Goal: Check status: Check status

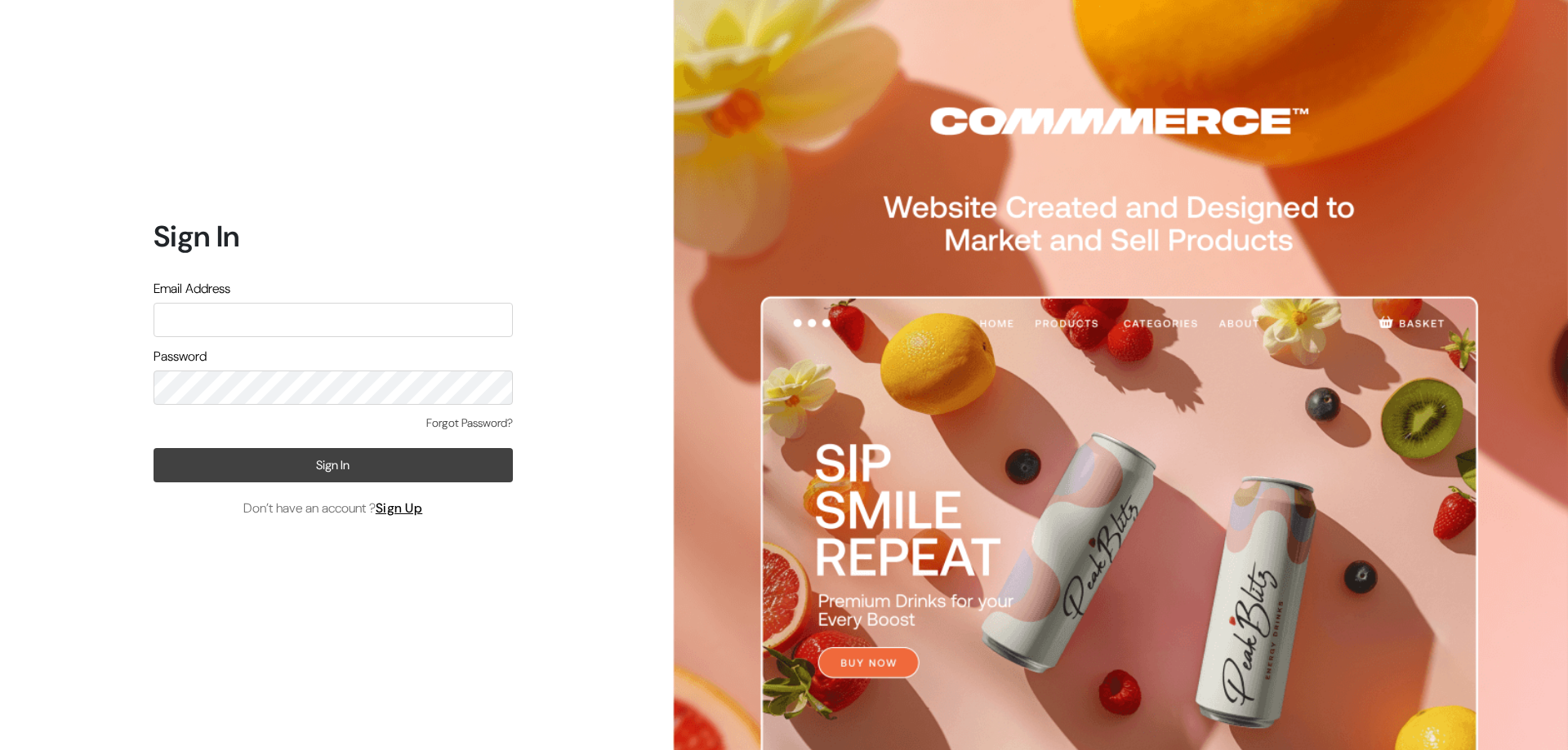
type input "refreshub@yahoo.com"
click at [309, 478] on button "Sign In" at bounding box center [332, 465] width 359 height 34
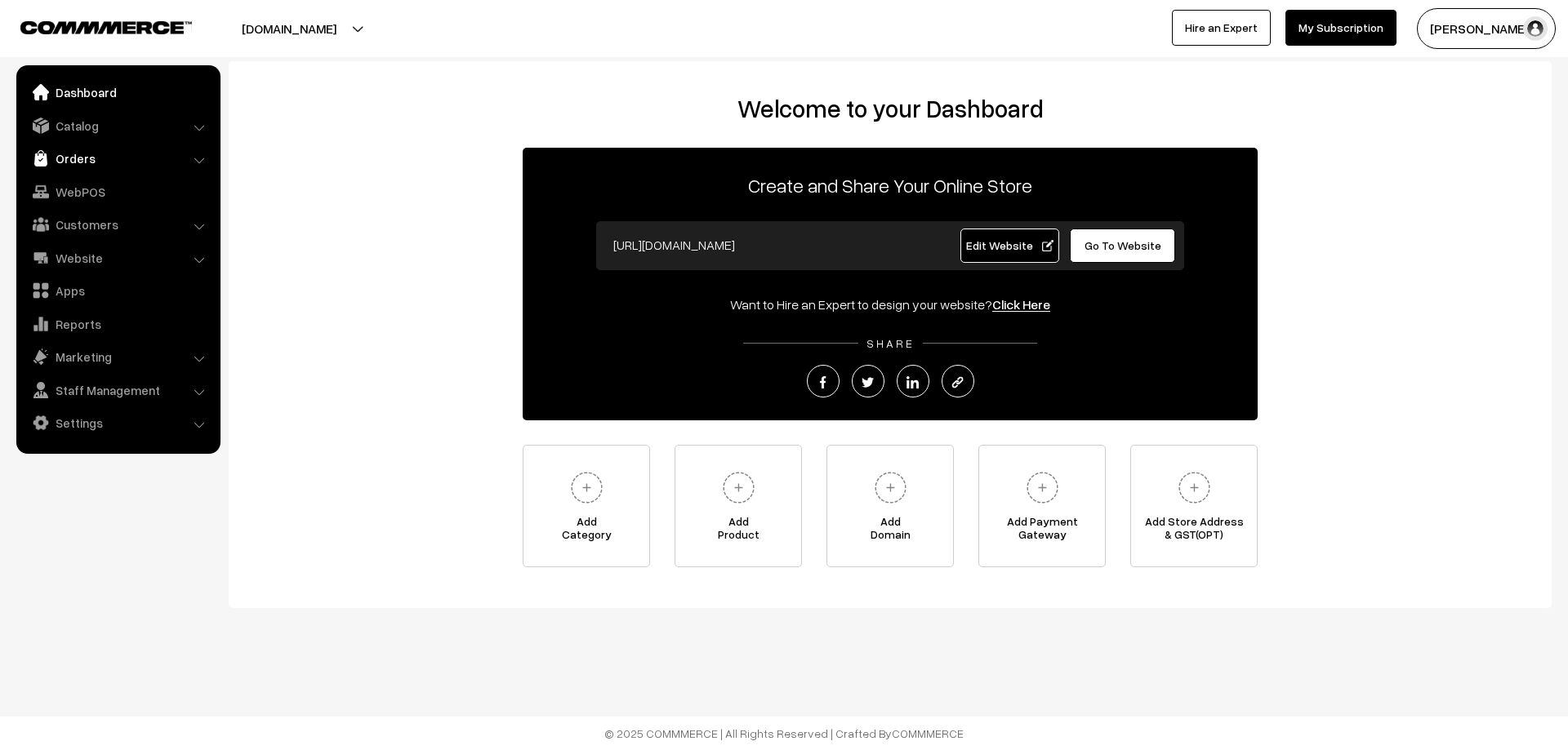
click at [130, 153] on link "Orders" at bounding box center [117, 159] width 194 height 30
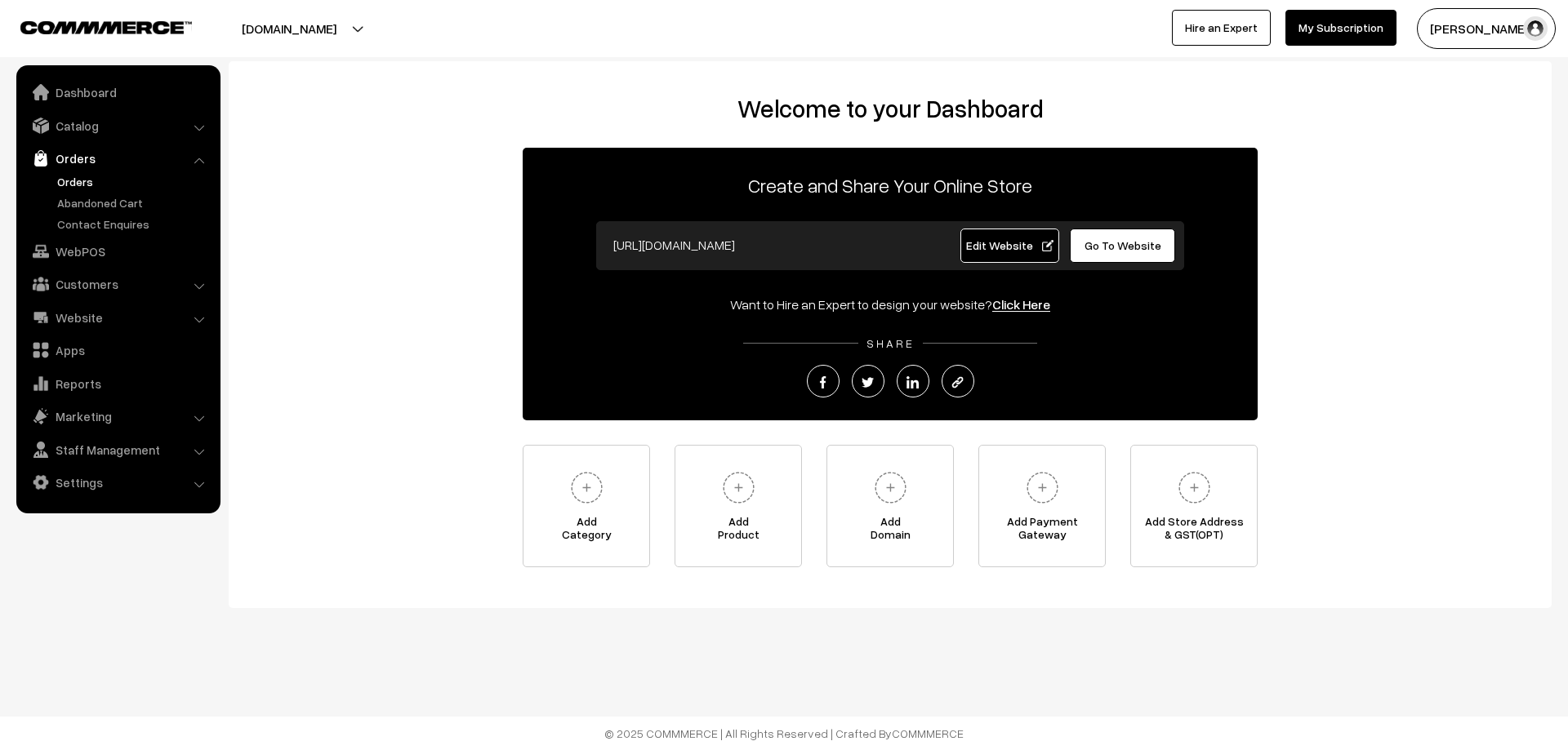
click at [94, 188] on link "Orders" at bounding box center [134, 181] width 162 height 17
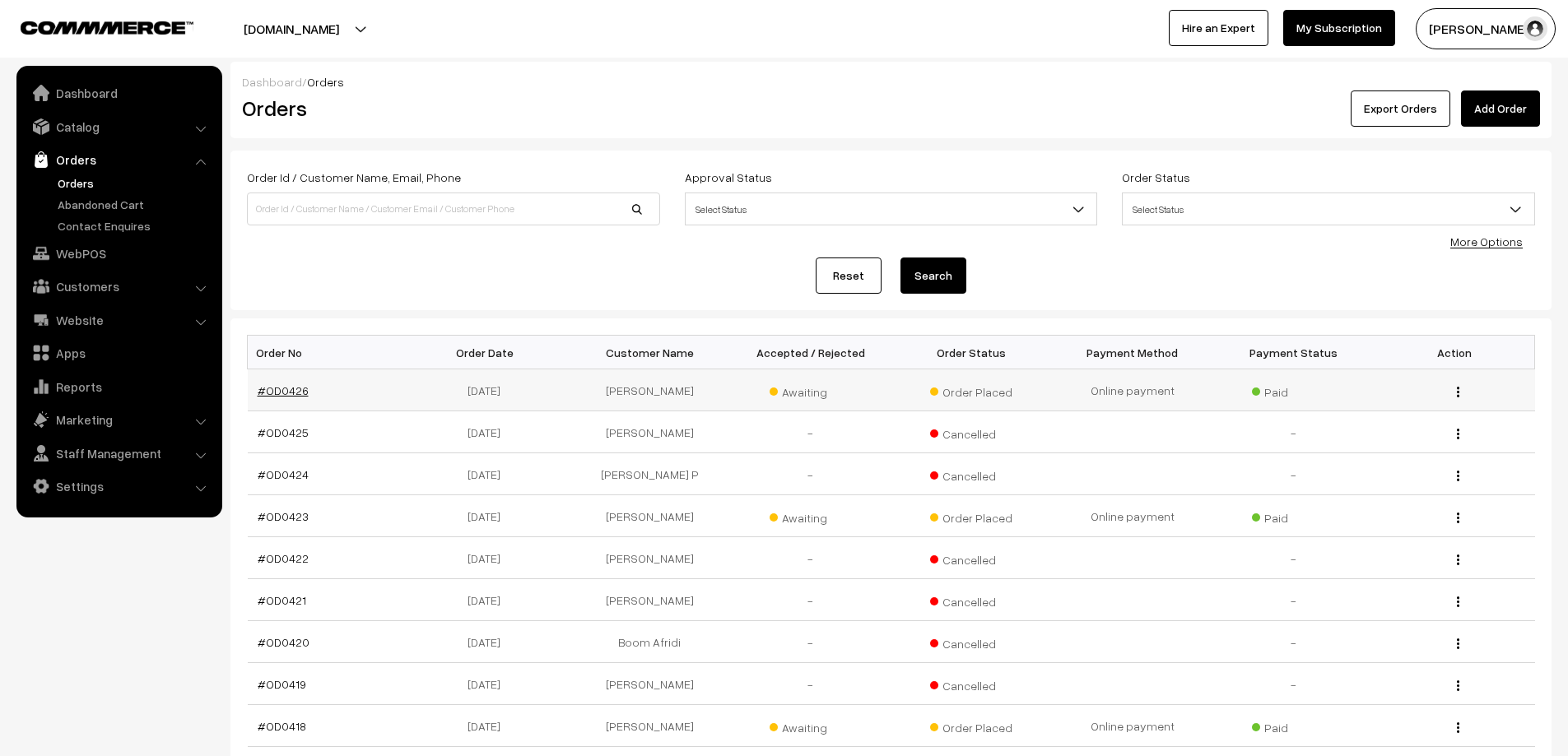
click at [274, 392] on link "#OD0426" at bounding box center [283, 390] width 51 height 14
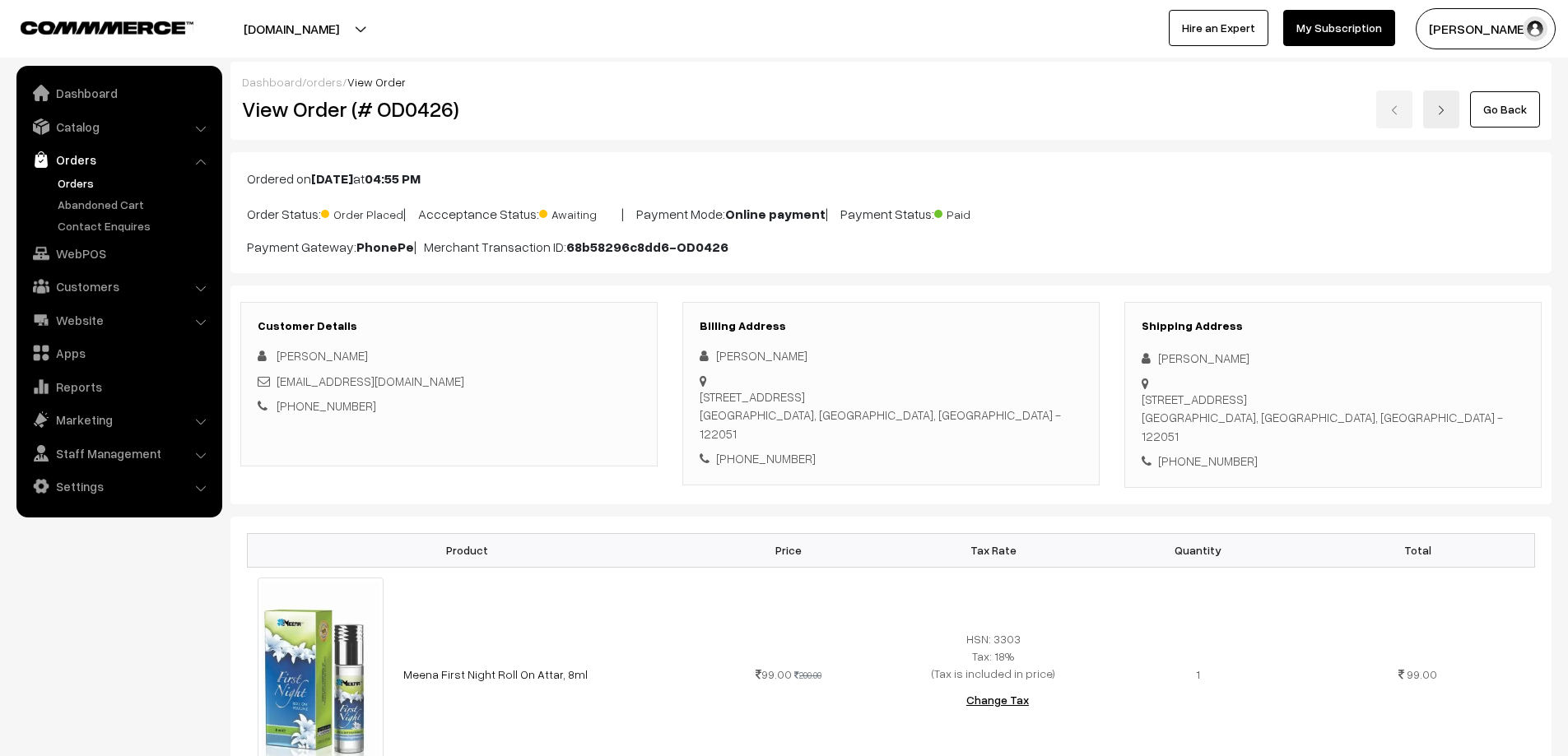
scroll to position [165, 0]
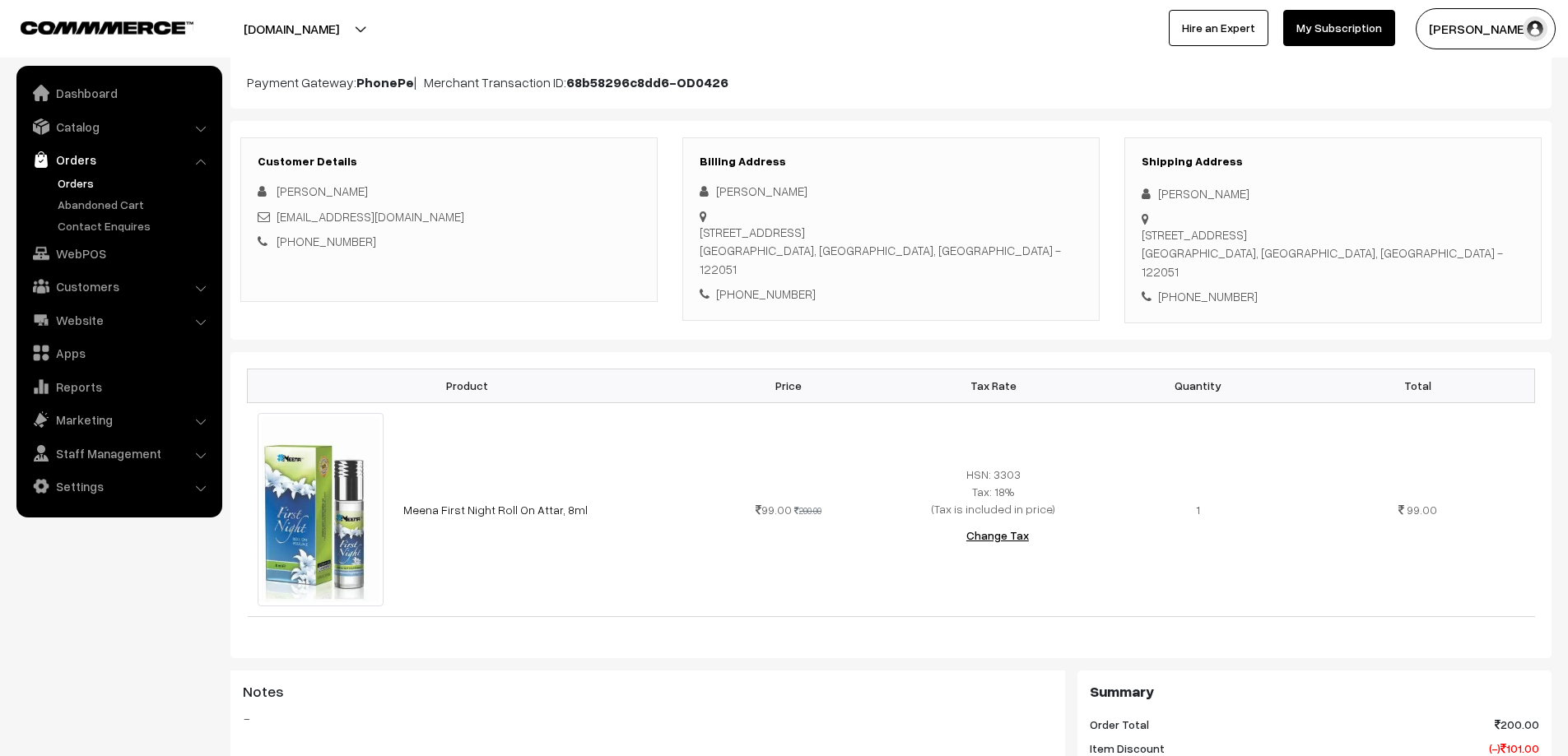
click at [90, 182] on link "Orders" at bounding box center [135, 182] width 163 height 17
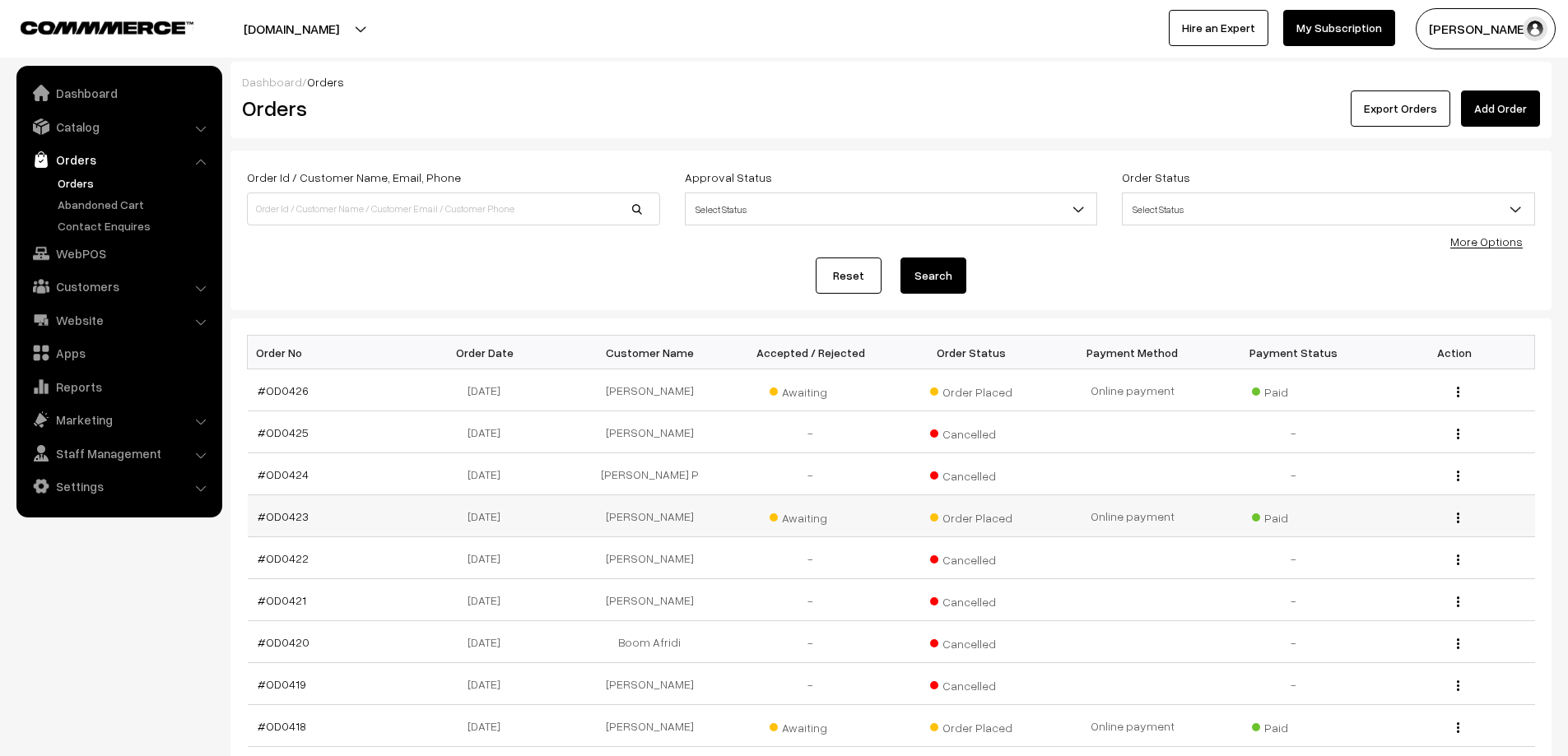
click at [269, 523] on td "#OD0423" at bounding box center [328, 516] width 161 height 42
click at [274, 518] on link "#OD0423" at bounding box center [283, 516] width 51 height 14
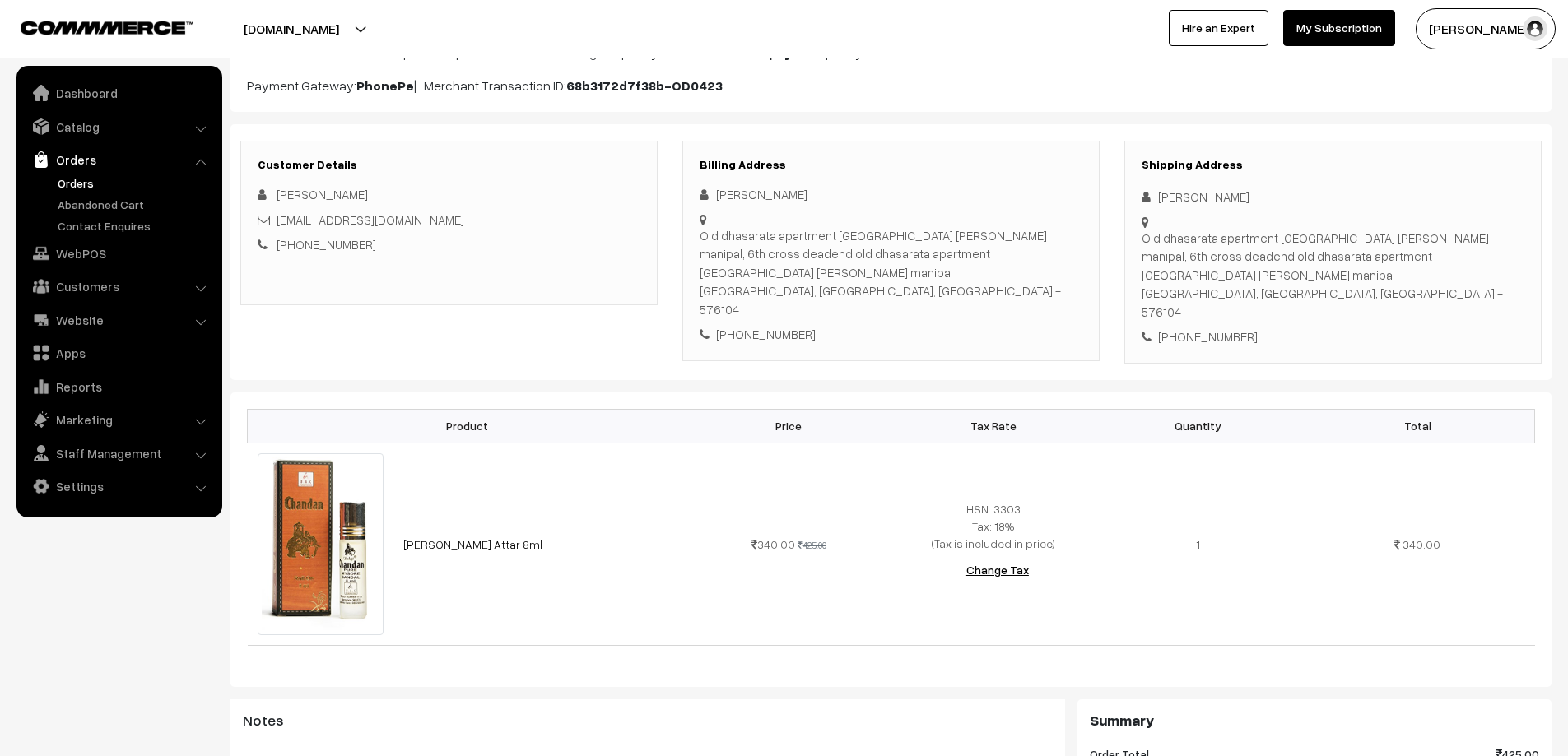
scroll to position [165, 0]
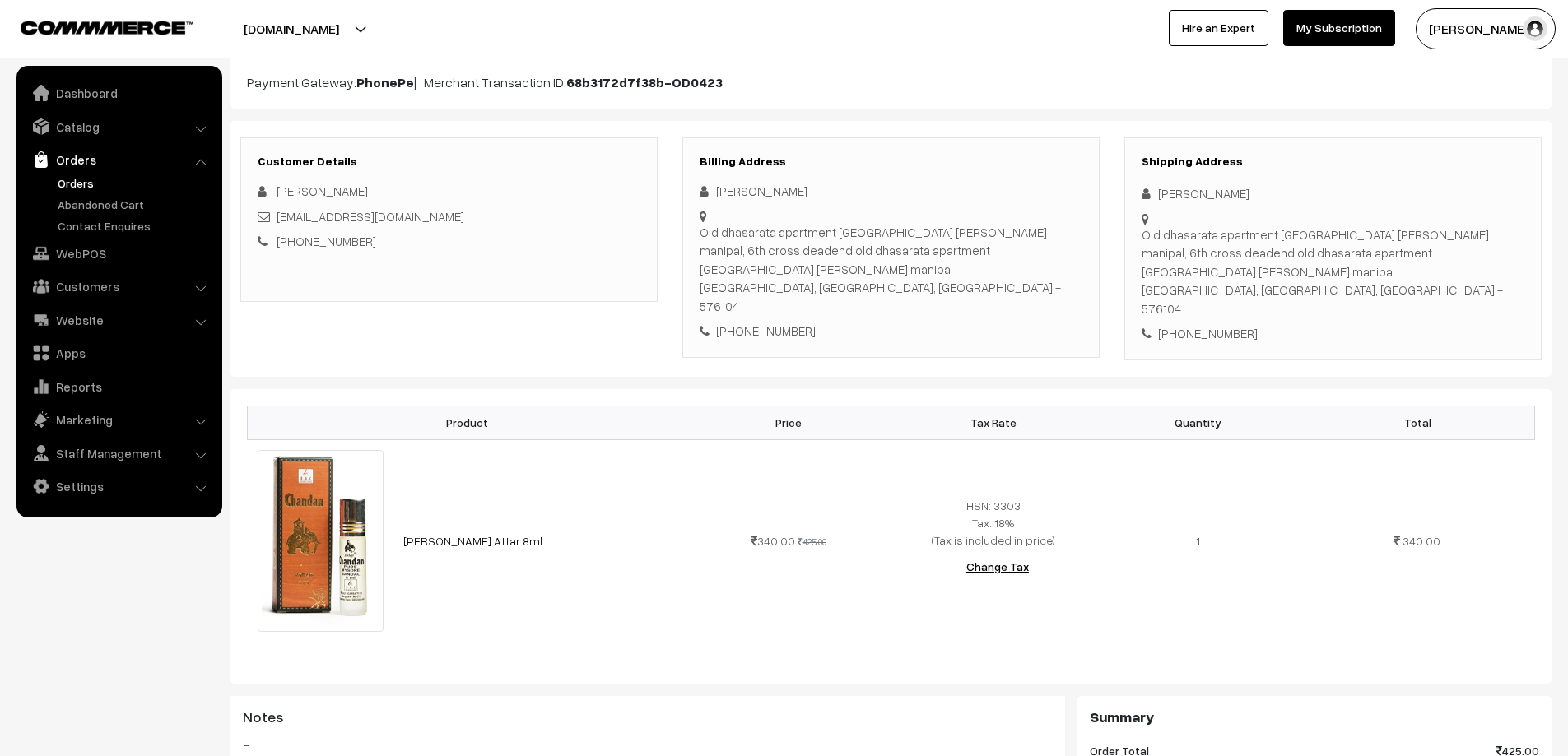
click at [78, 180] on link "Orders" at bounding box center [135, 182] width 163 height 17
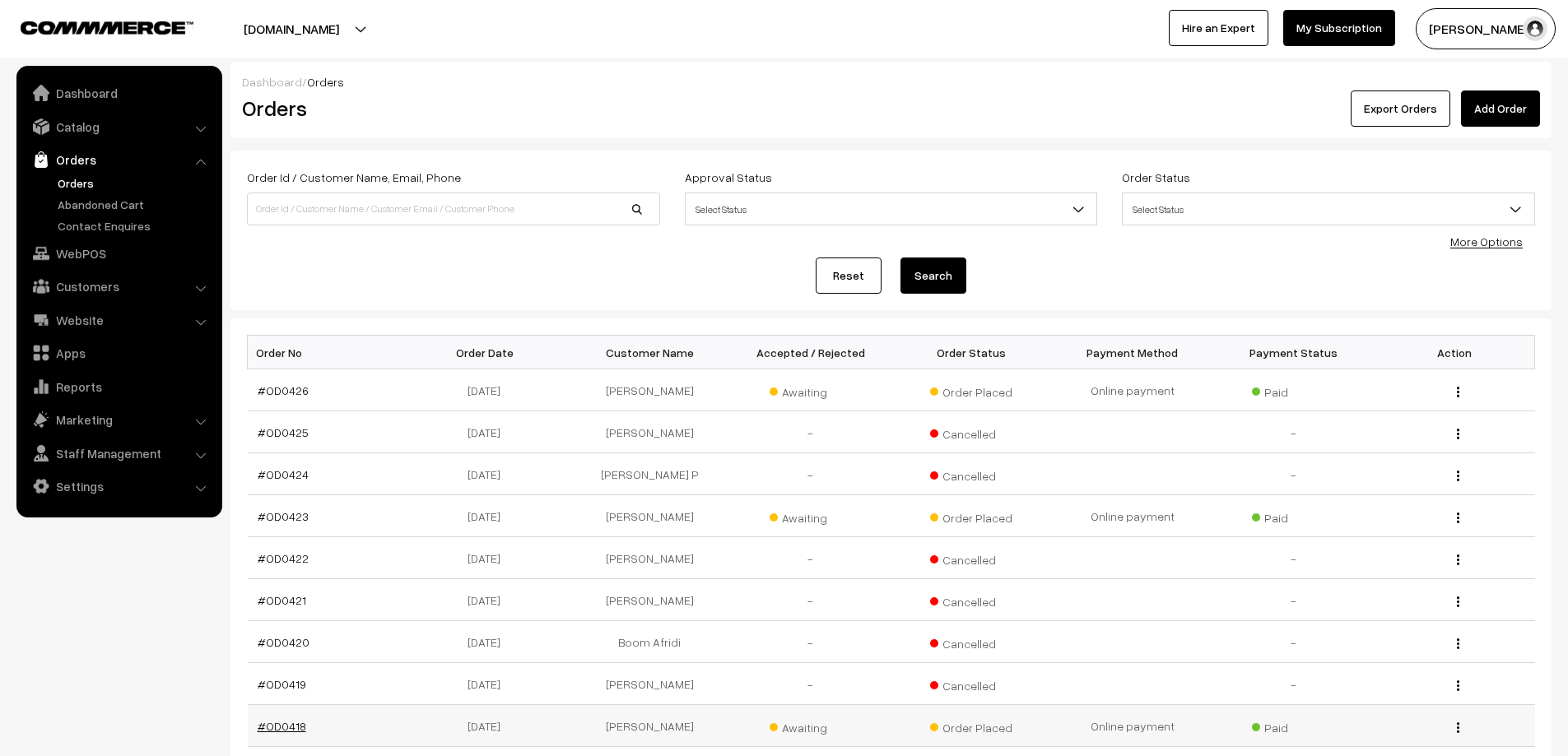
scroll to position [82, 0]
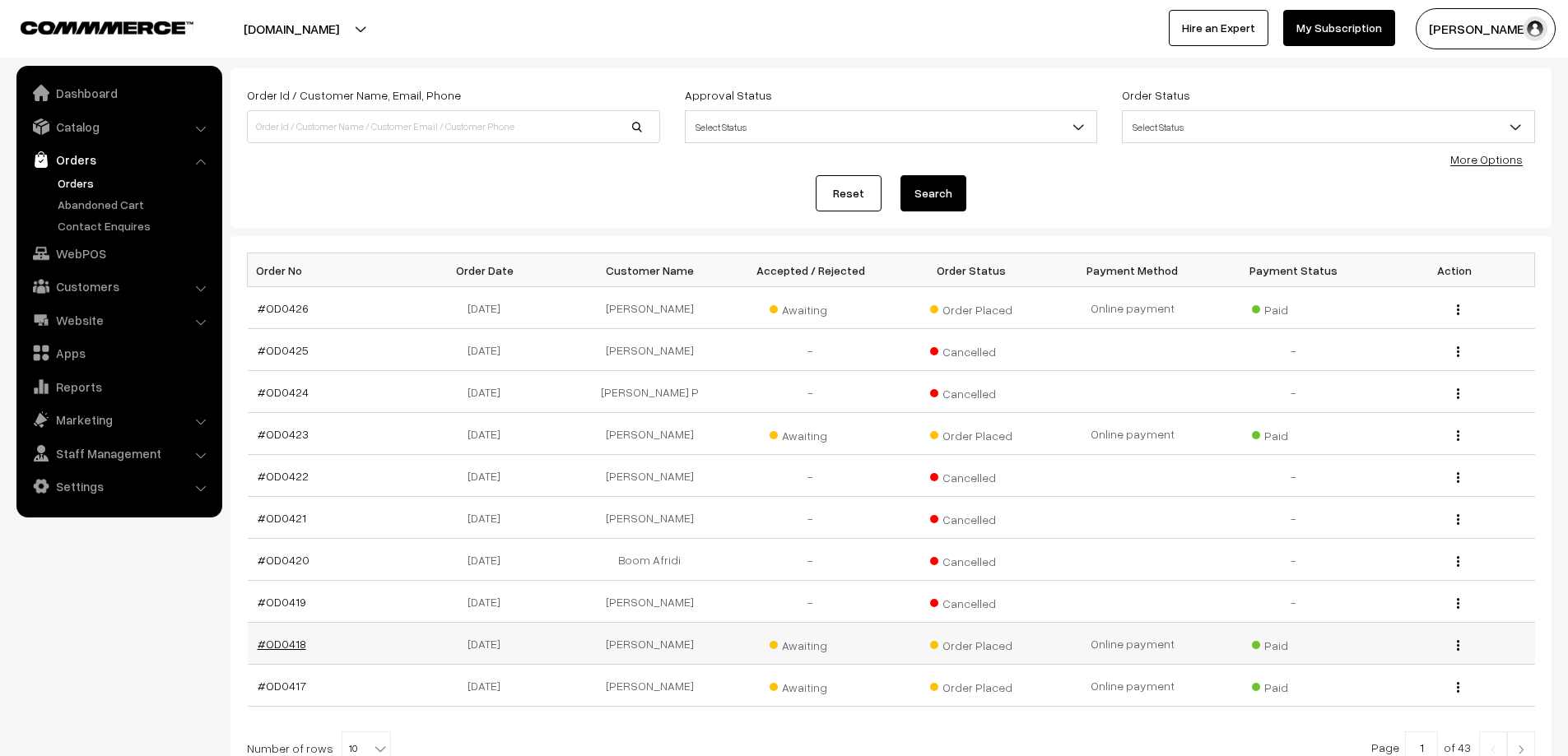
click at [281, 647] on link "#OD0418" at bounding box center [282, 644] width 49 height 14
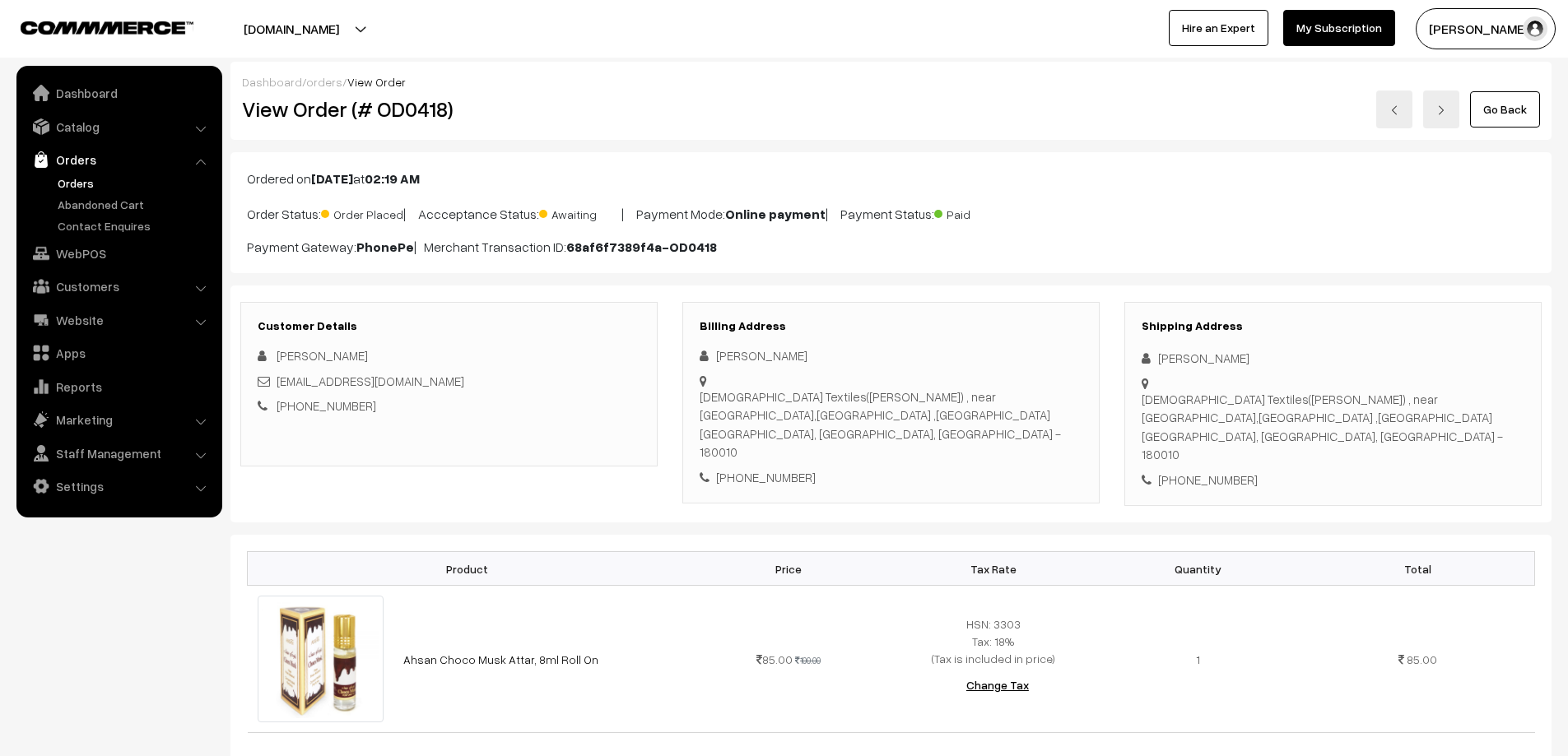
click at [73, 183] on link "Orders" at bounding box center [135, 182] width 163 height 17
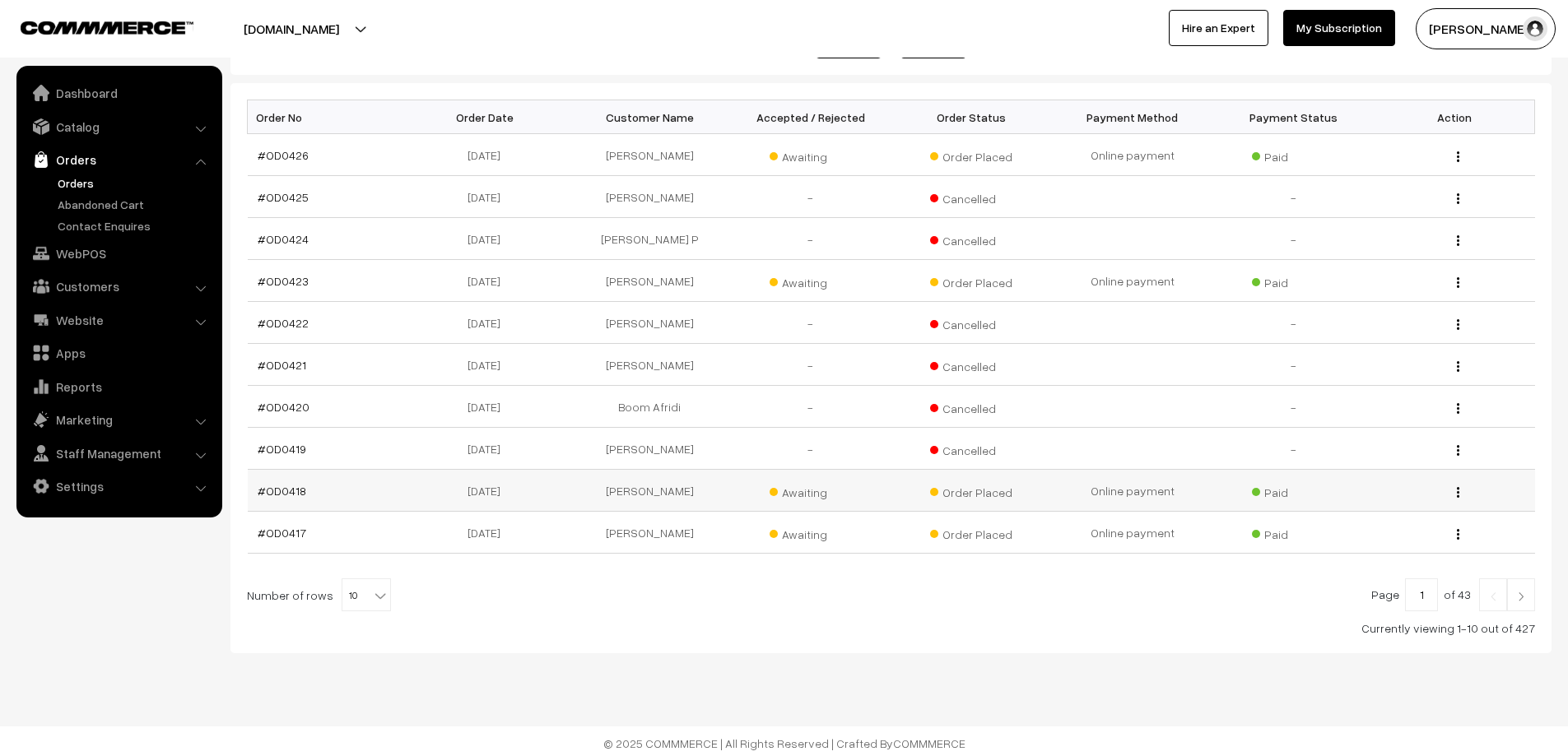
scroll to position [240, 0]
click at [289, 530] on link "#OD0417" at bounding box center [282, 529] width 49 height 14
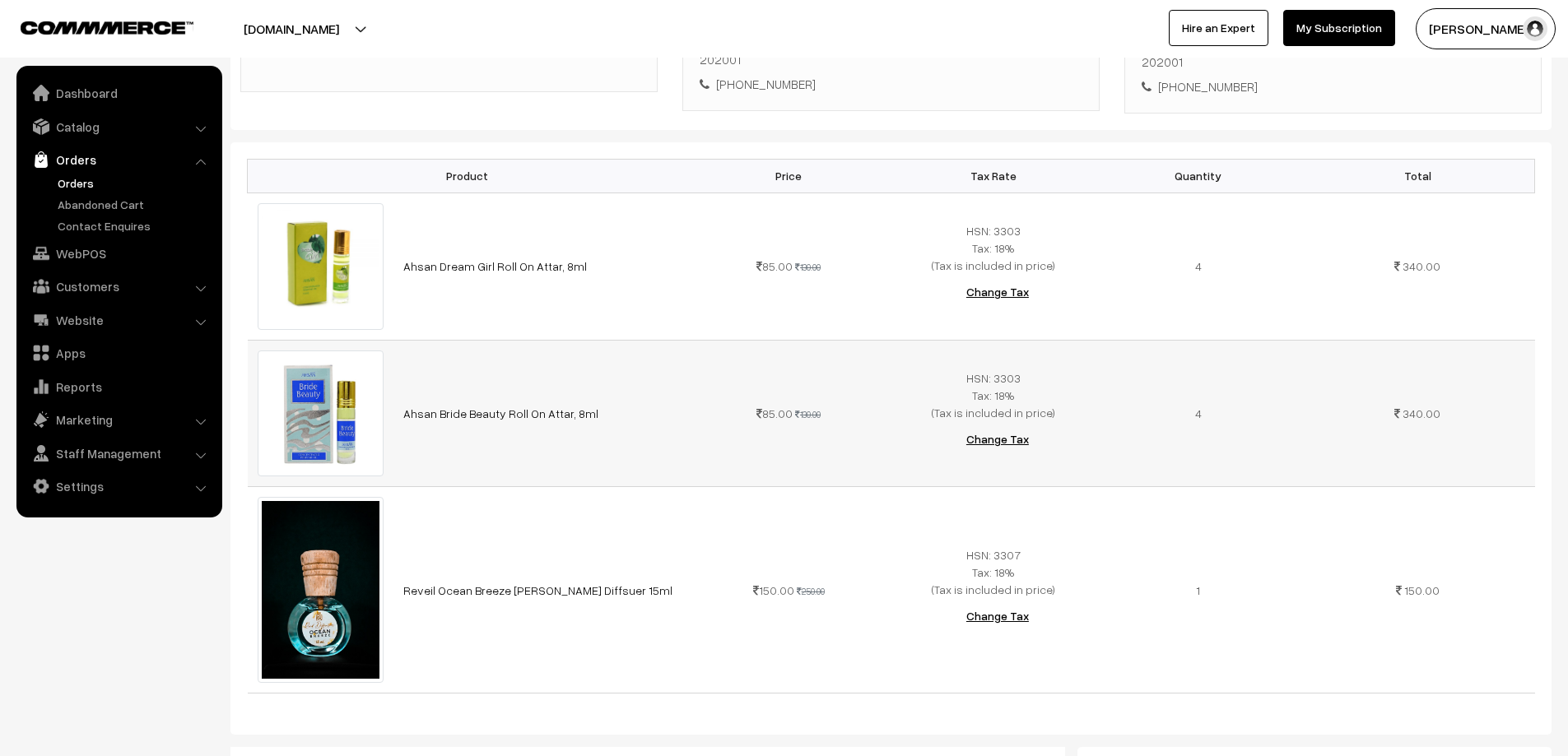
scroll to position [412, 0]
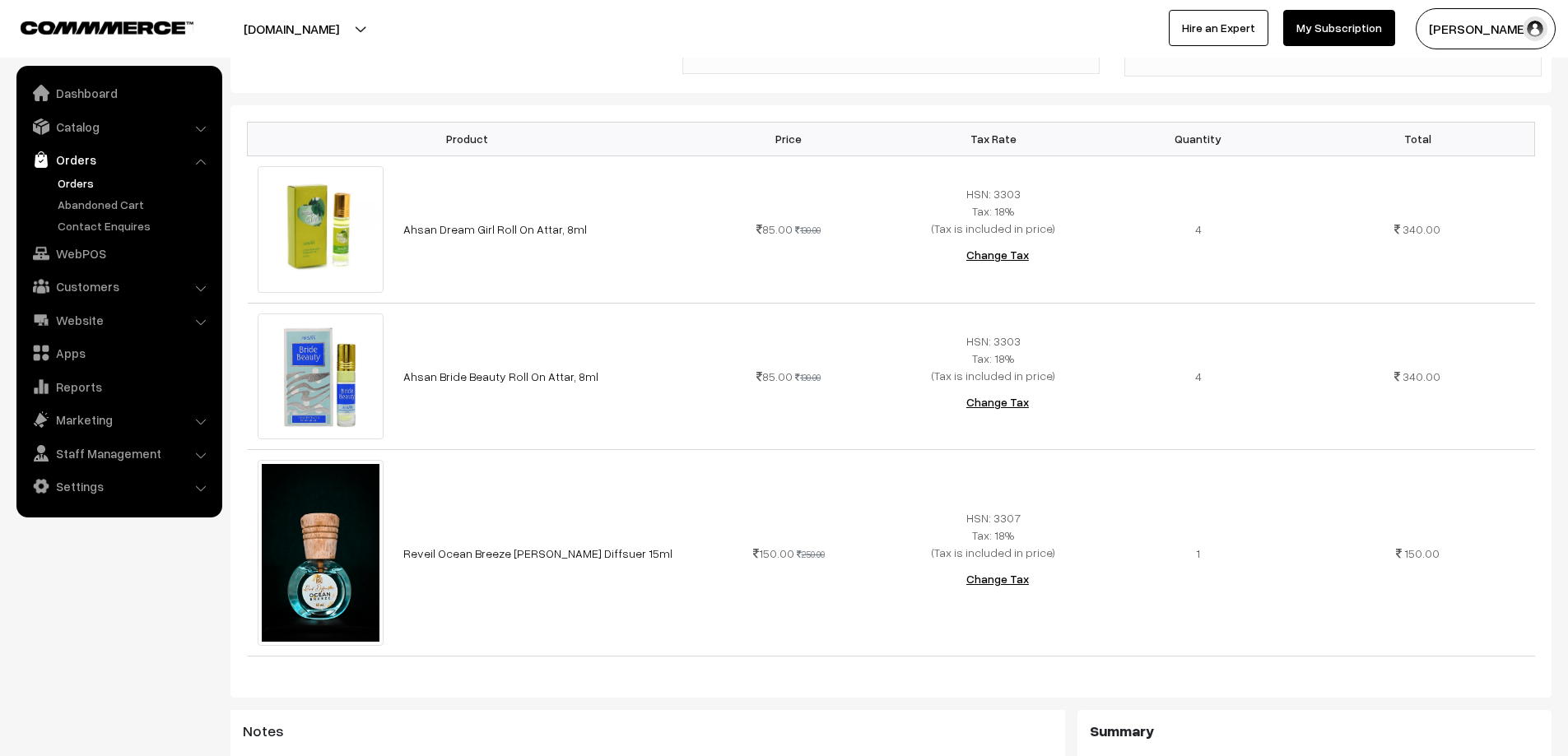
click at [93, 184] on link "Orders" at bounding box center [135, 182] width 163 height 17
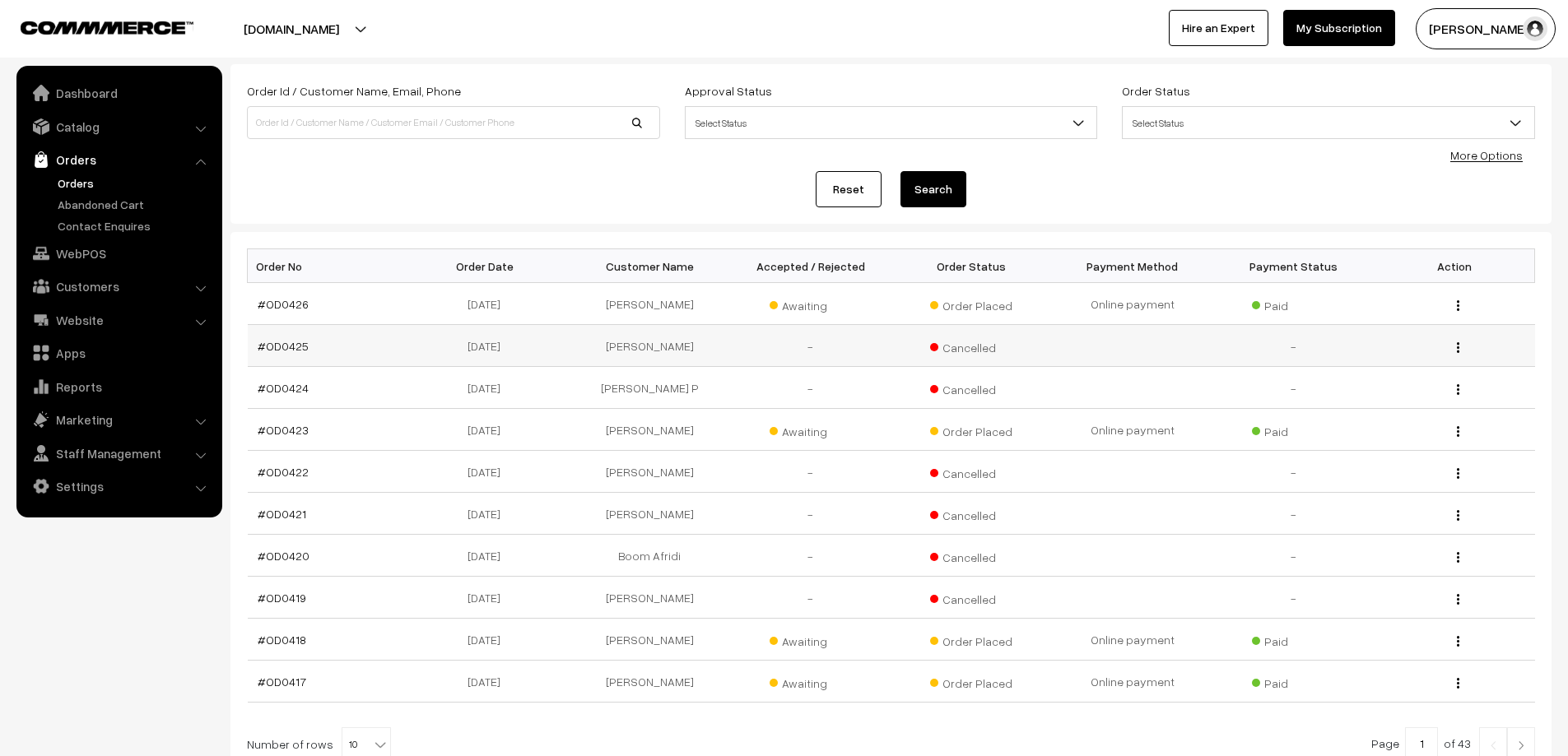
scroll to position [240, 0]
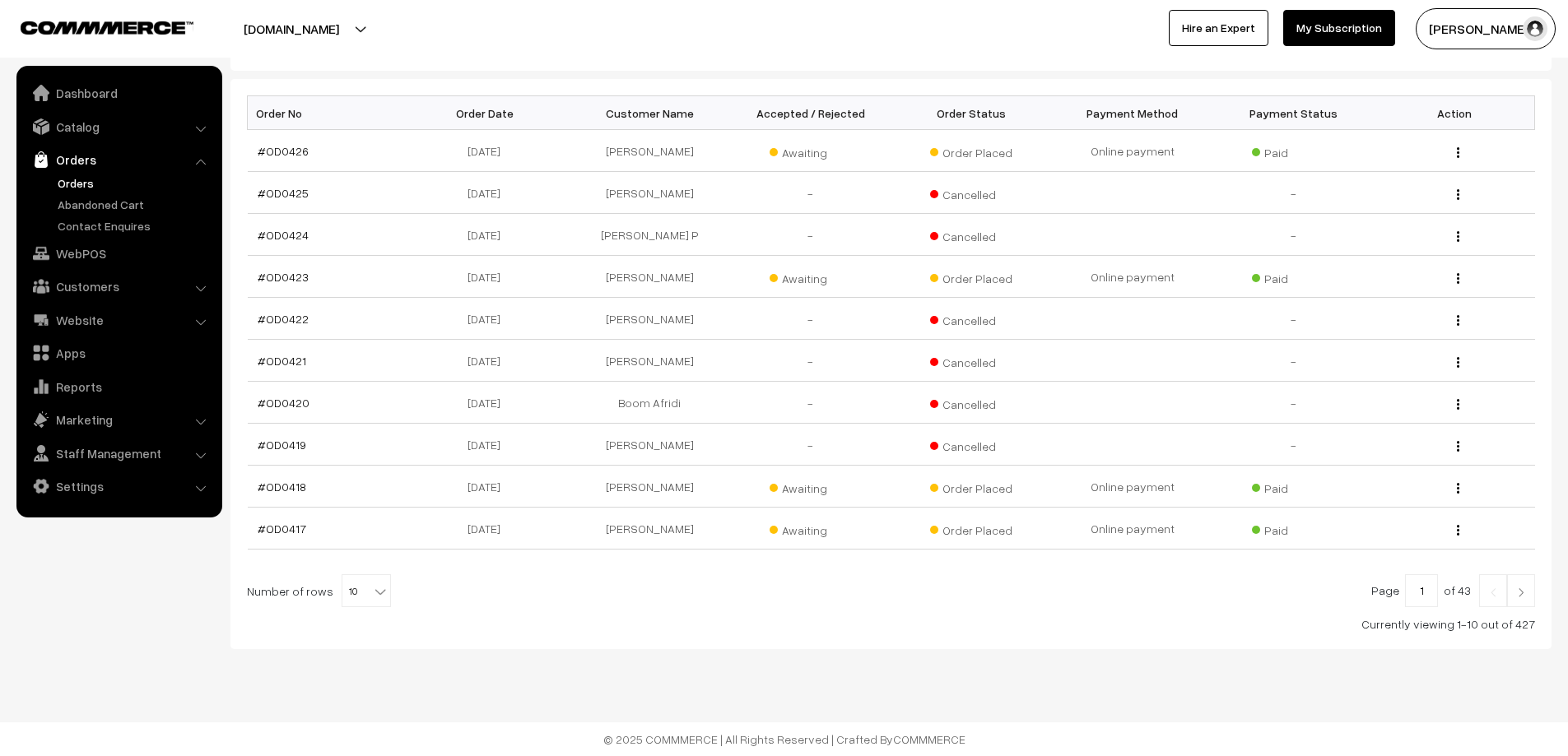
click at [1526, 589] on img at bounding box center [1521, 592] width 15 height 10
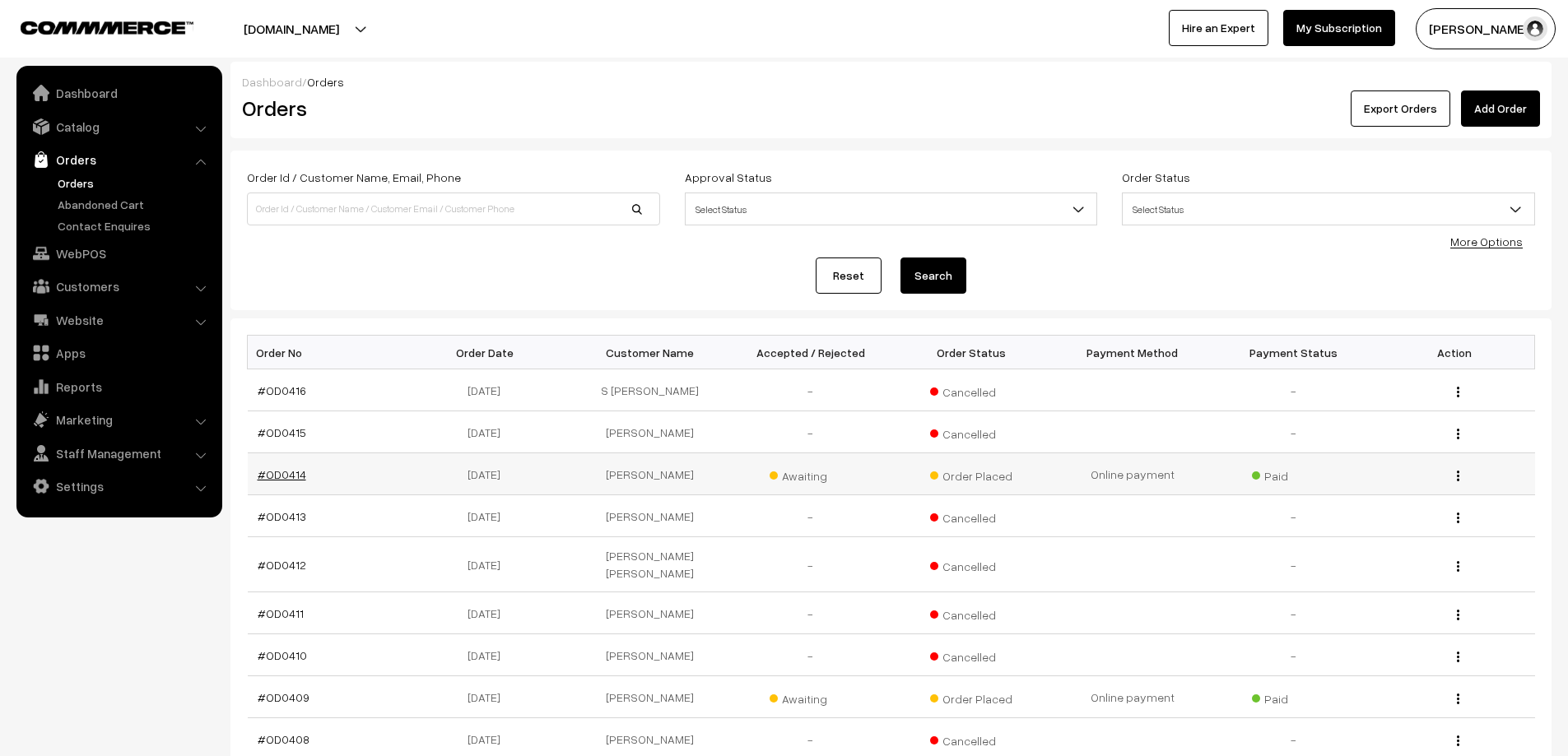
click at [279, 474] on link "#OD0414" at bounding box center [282, 474] width 49 height 14
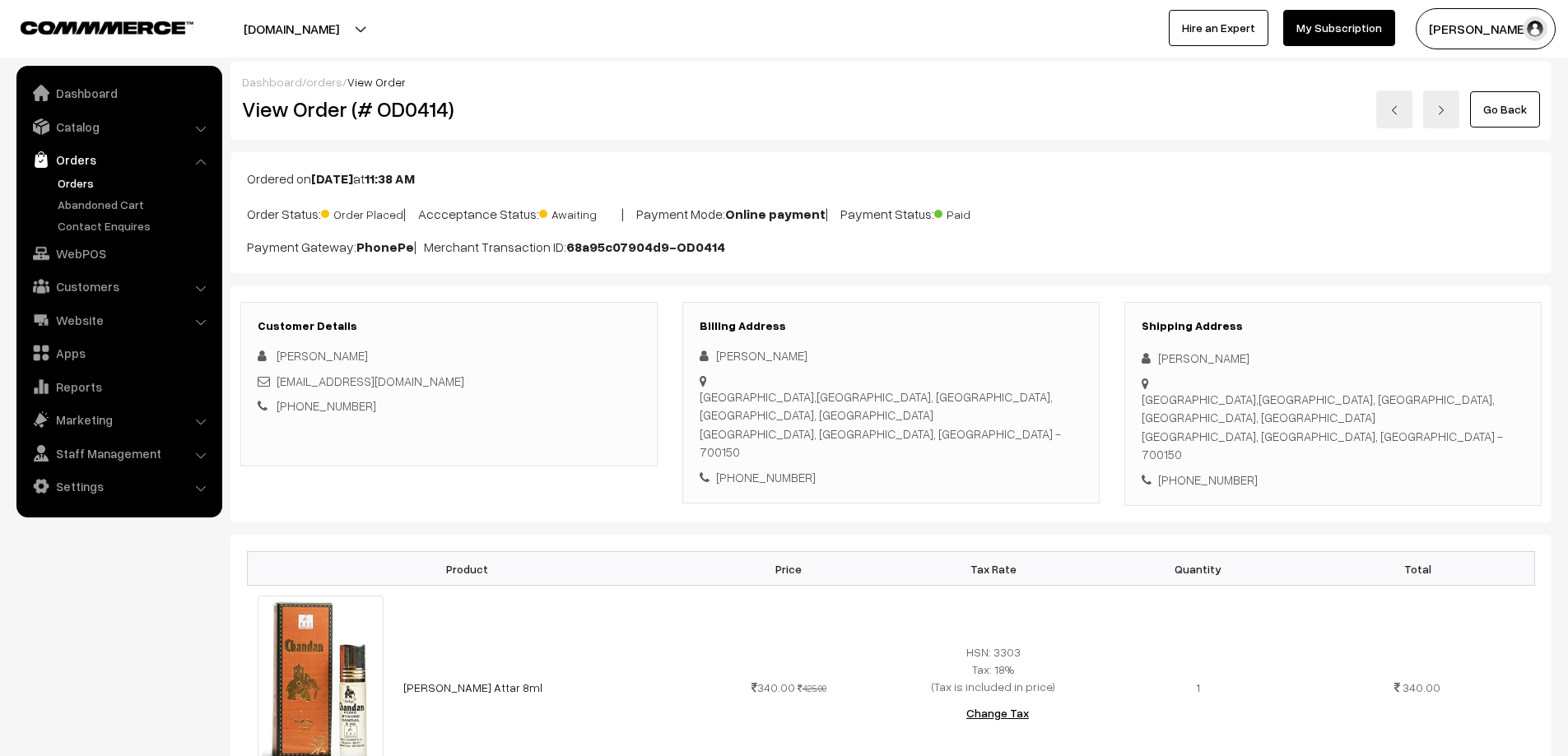
click at [73, 187] on link "Orders" at bounding box center [135, 182] width 163 height 17
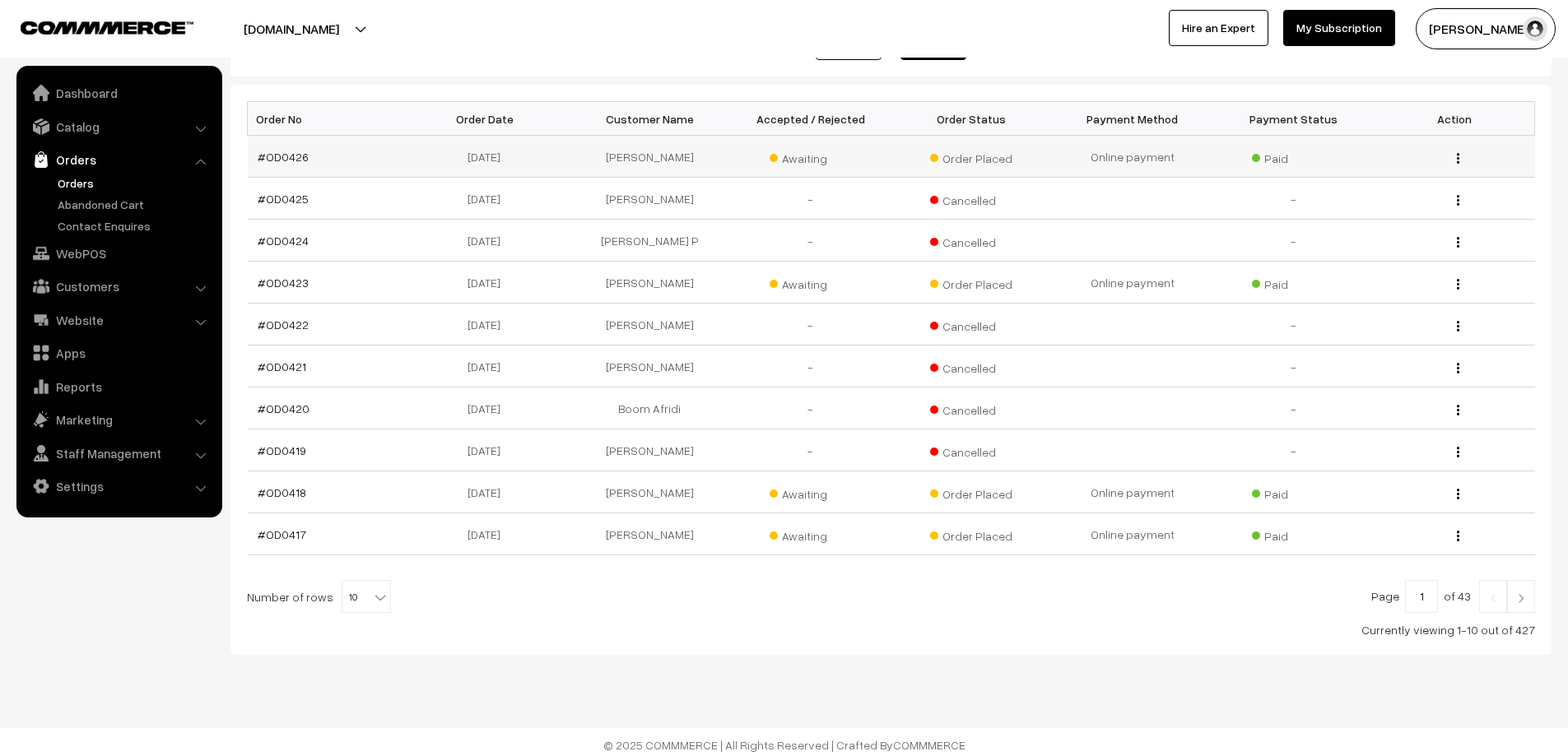
scroll to position [240, 0]
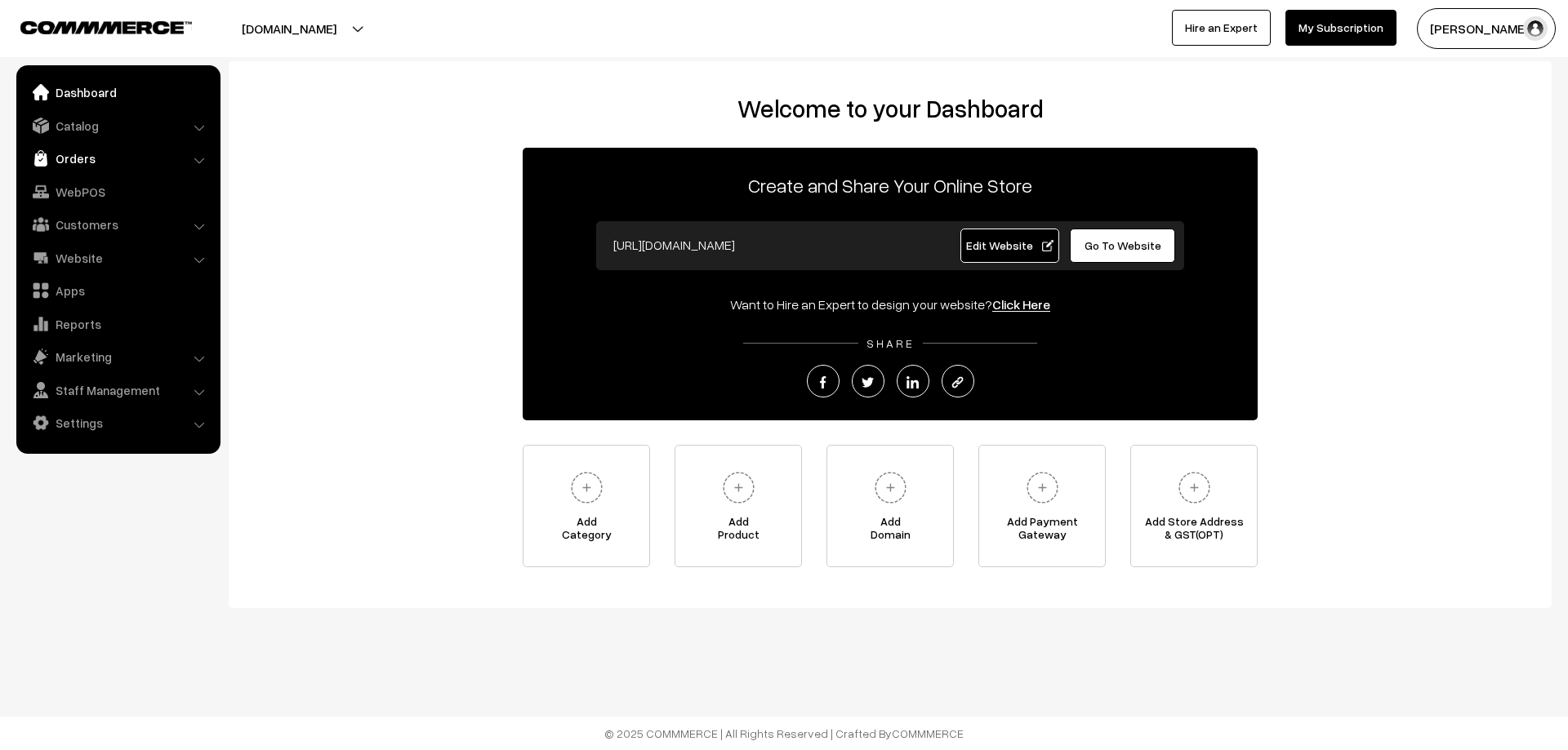
click at [75, 161] on link "Orders" at bounding box center [117, 159] width 194 height 30
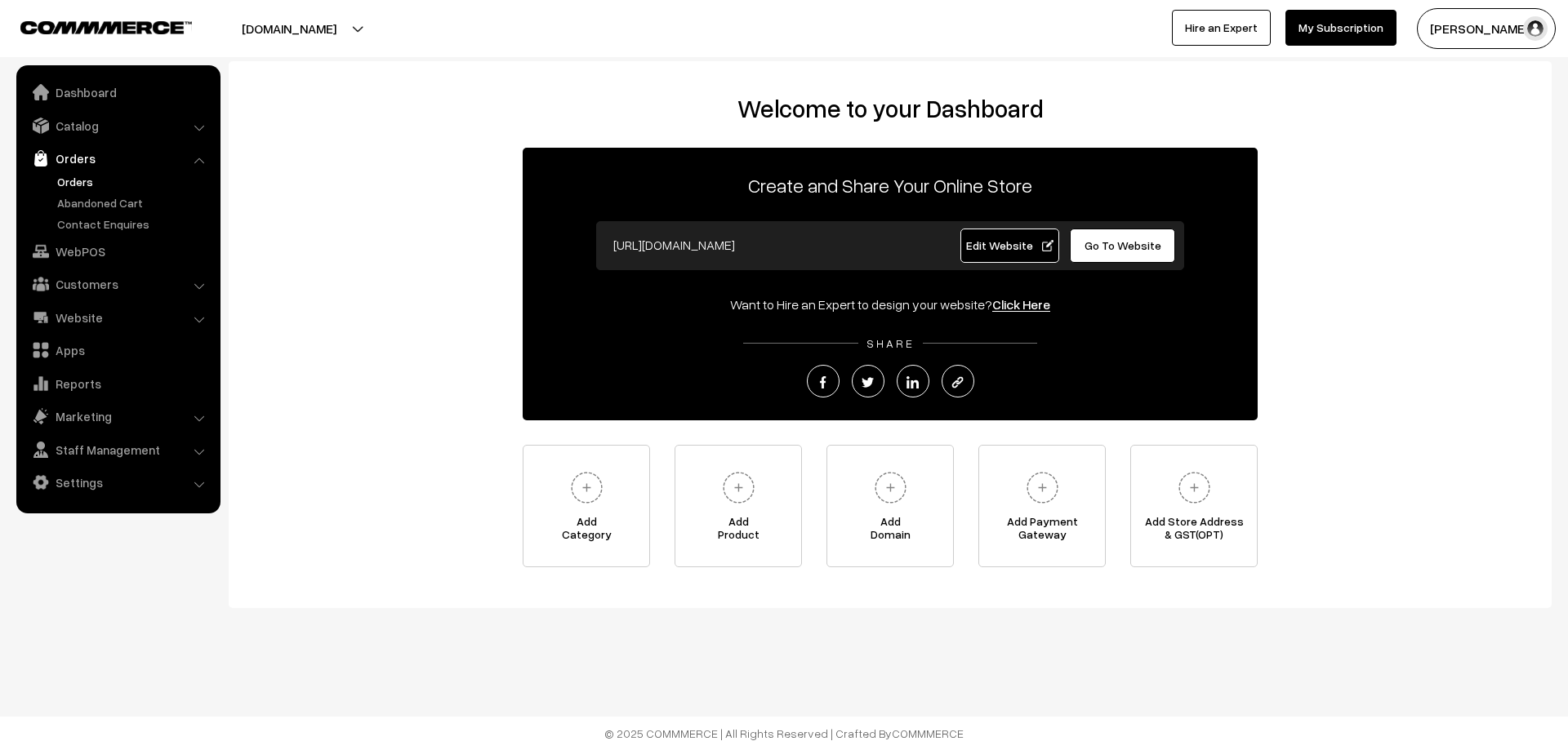
click at [81, 182] on link "Orders" at bounding box center [134, 181] width 162 height 17
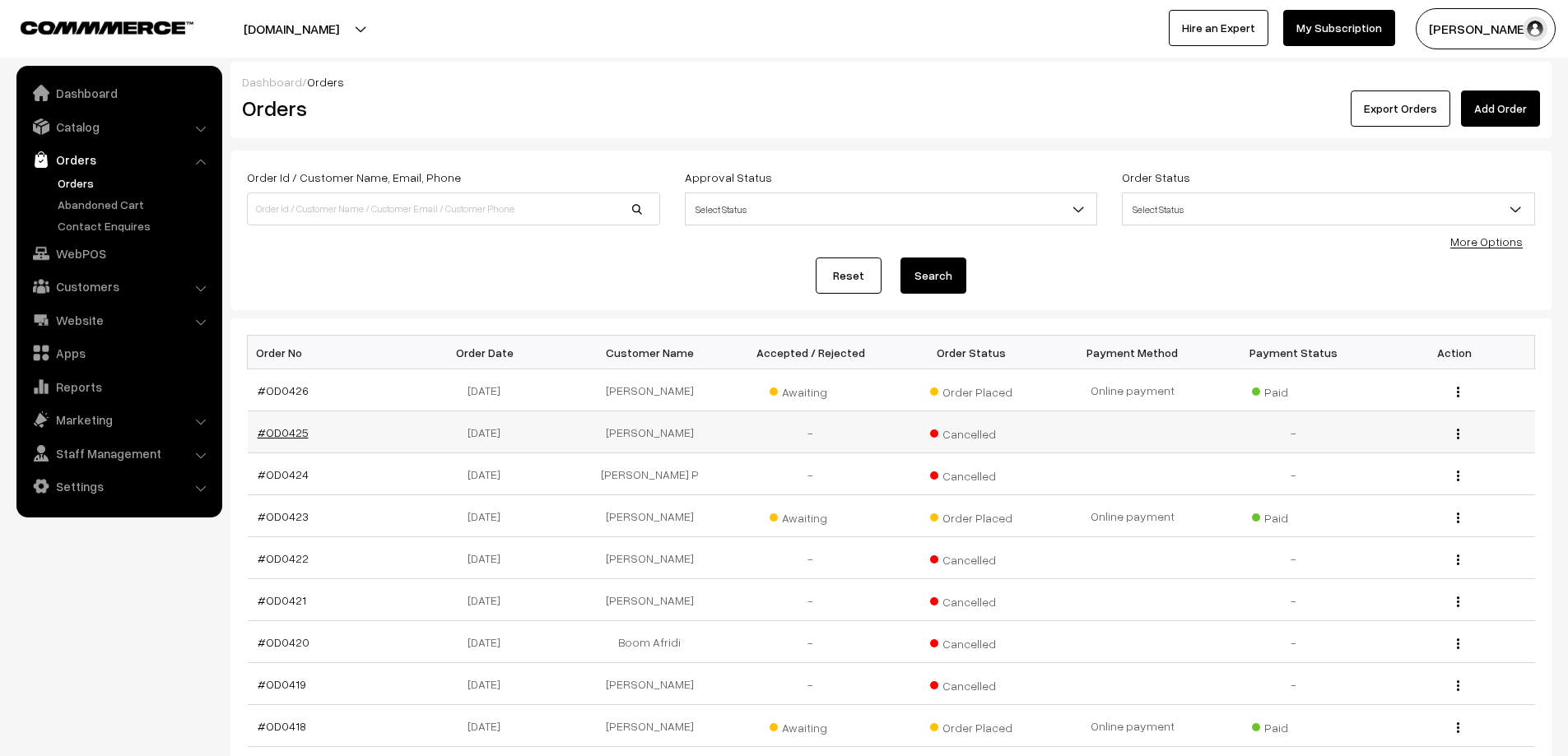
click at [296, 429] on link "#OD0425" at bounding box center [283, 432] width 51 height 14
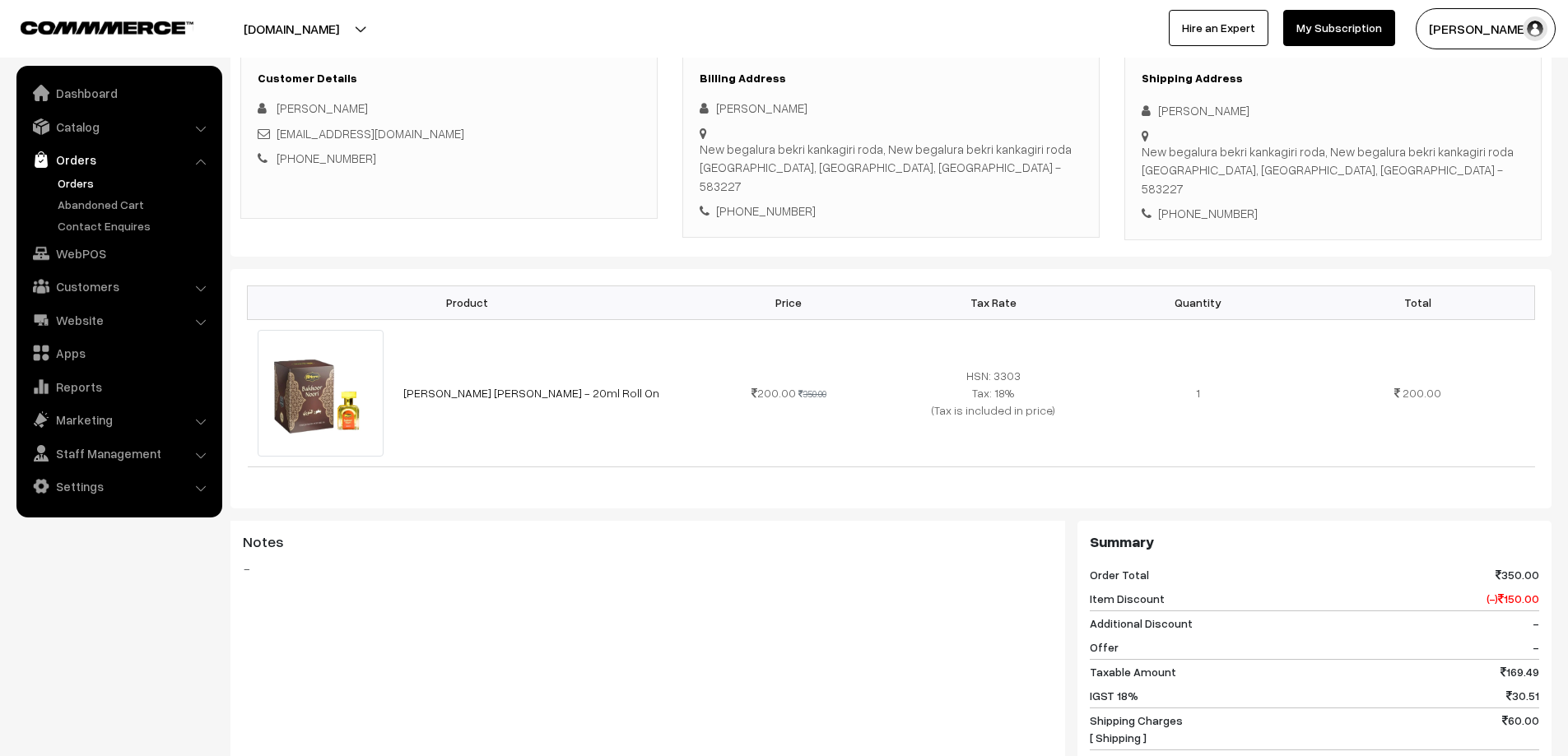
scroll to position [329, 0]
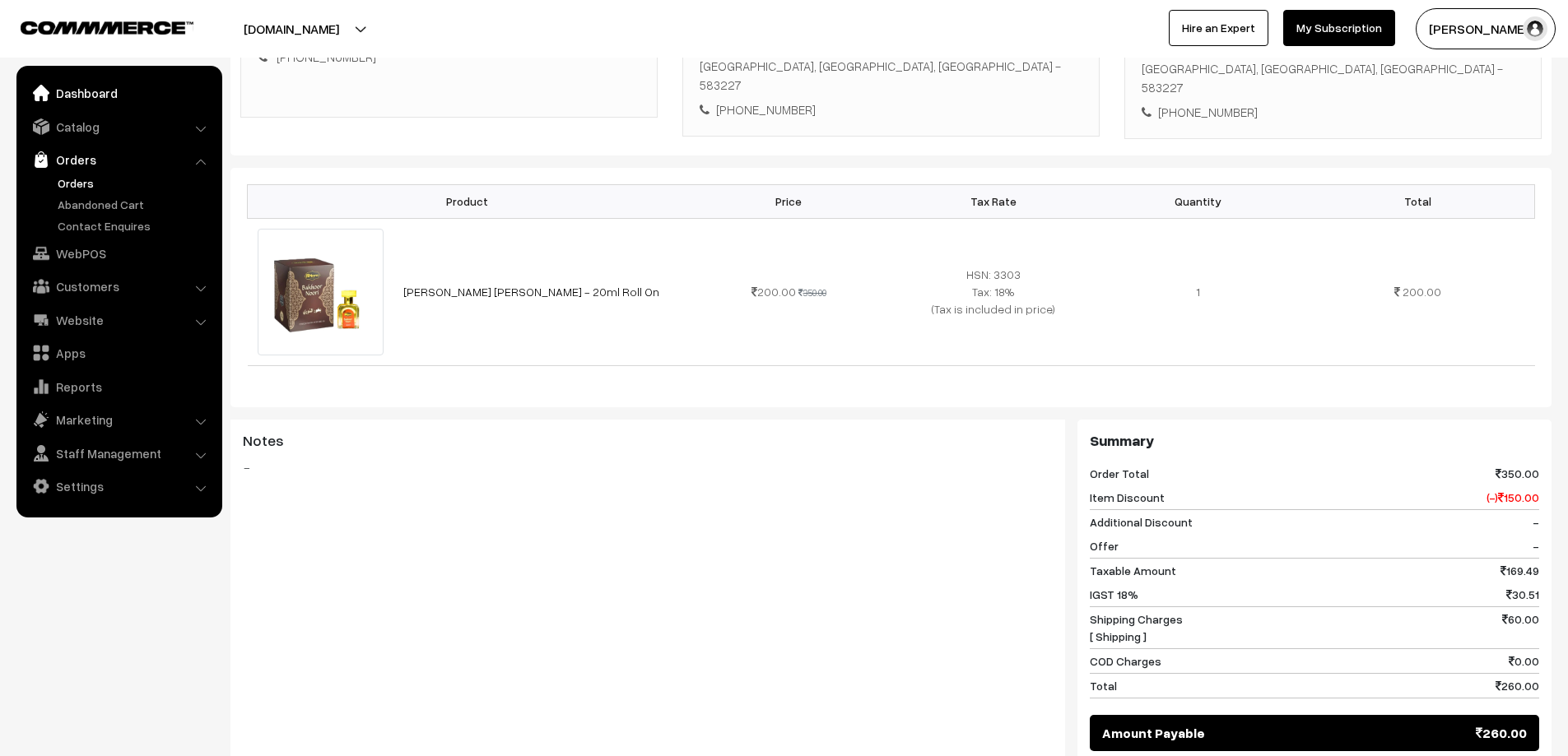
click at [90, 86] on link "Dashboard" at bounding box center [118, 94] width 196 height 30
